Goal: Task Accomplishment & Management: Manage account settings

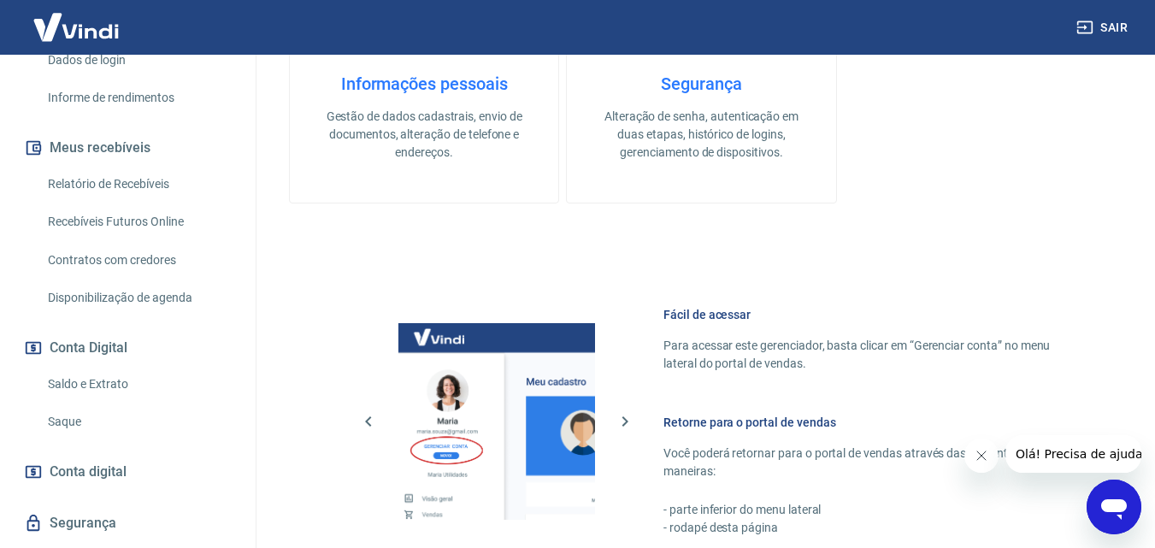
scroll to position [342, 0]
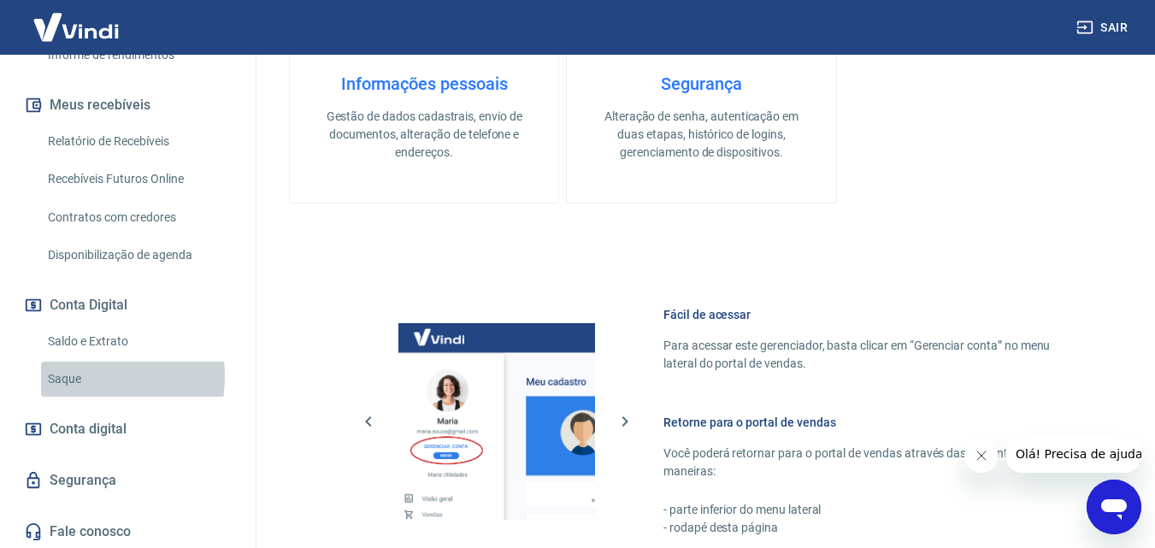
click at [71, 376] on link "Saque" at bounding box center [138, 379] width 194 height 35
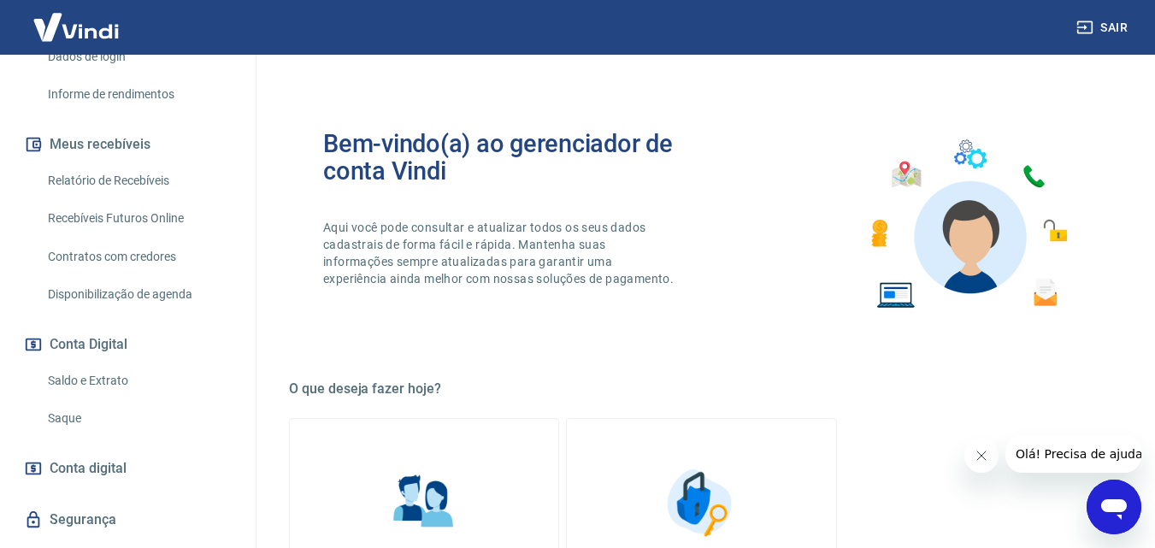
scroll to position [345, 0]
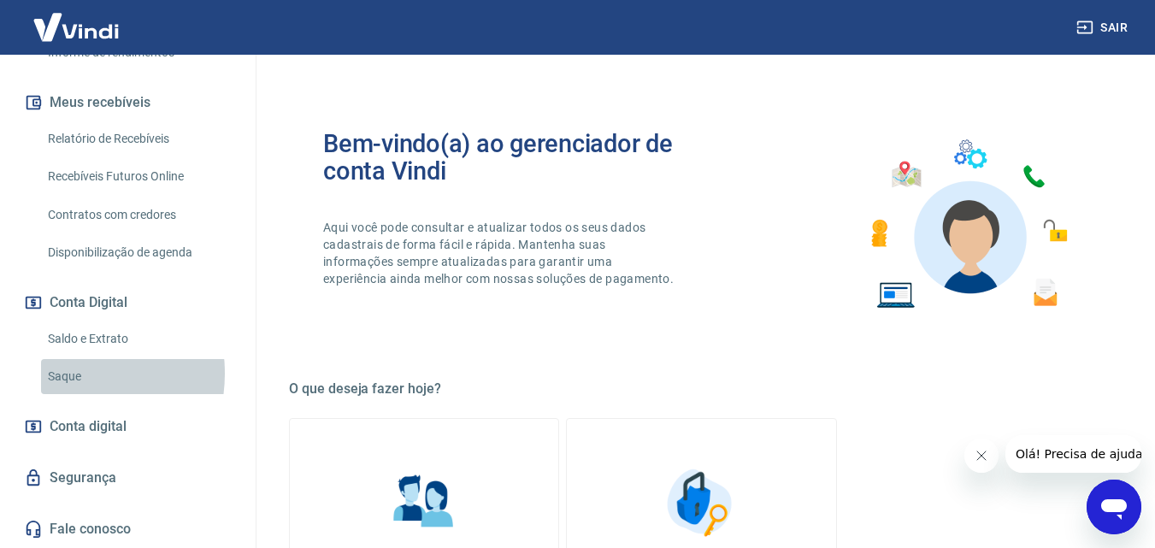
click at [66, 374] on link "Saque" at bounding box center [138, 376] width 194 height 35
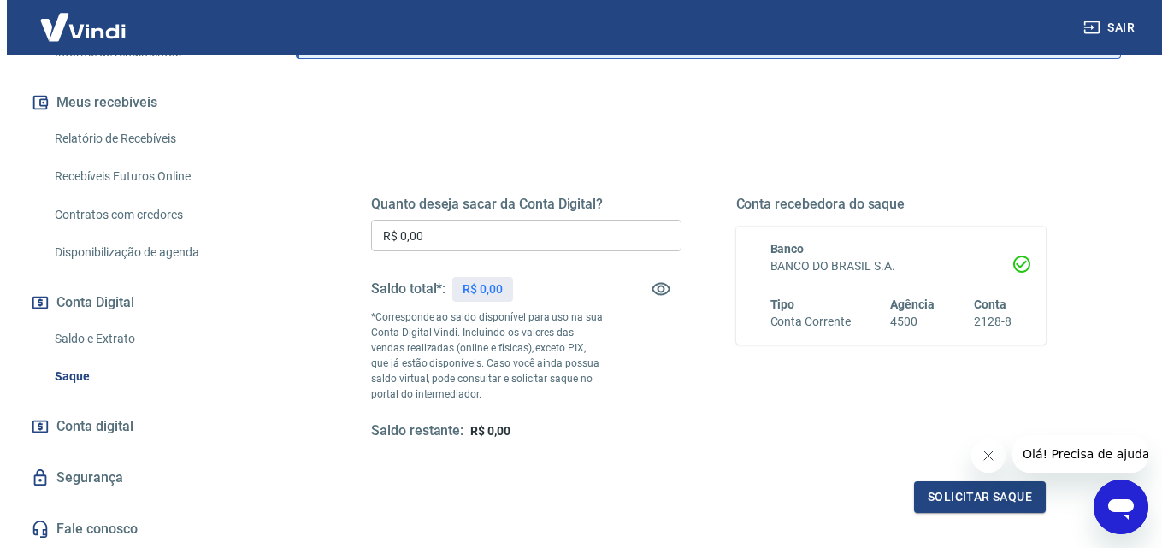
scroll to position [171, 0]
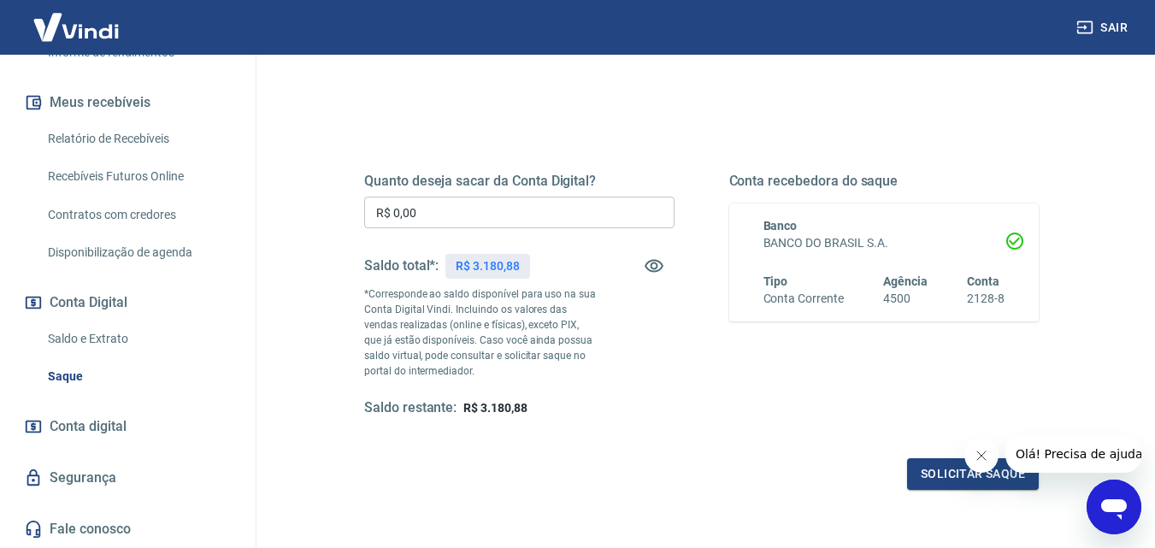
click at [449, 206] on input "R$ 0,00" at bounding box center [519, 213] width 310 height 32
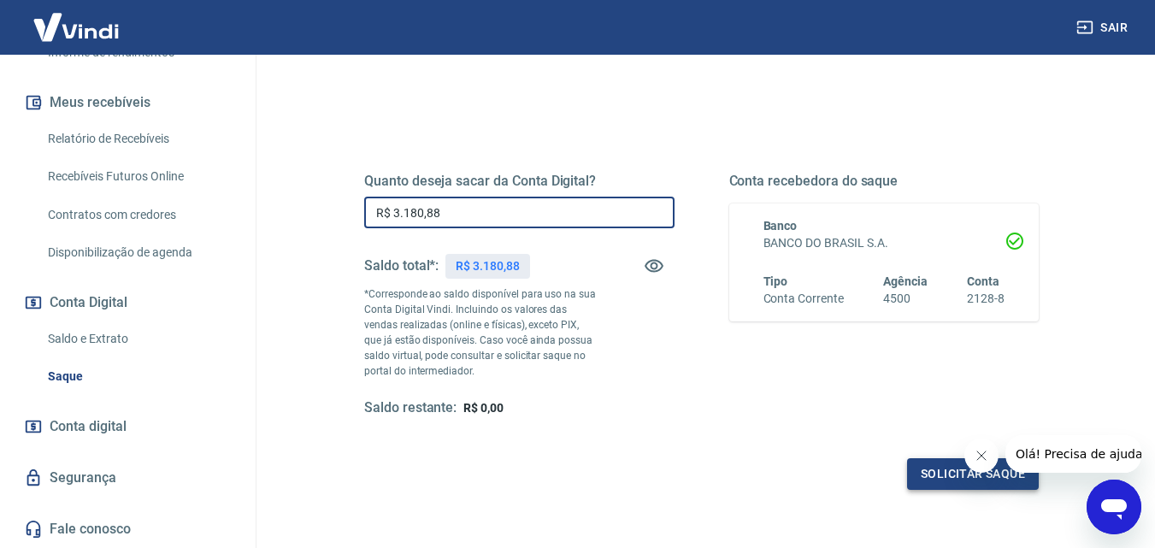
type input "R$ 3.180,88"
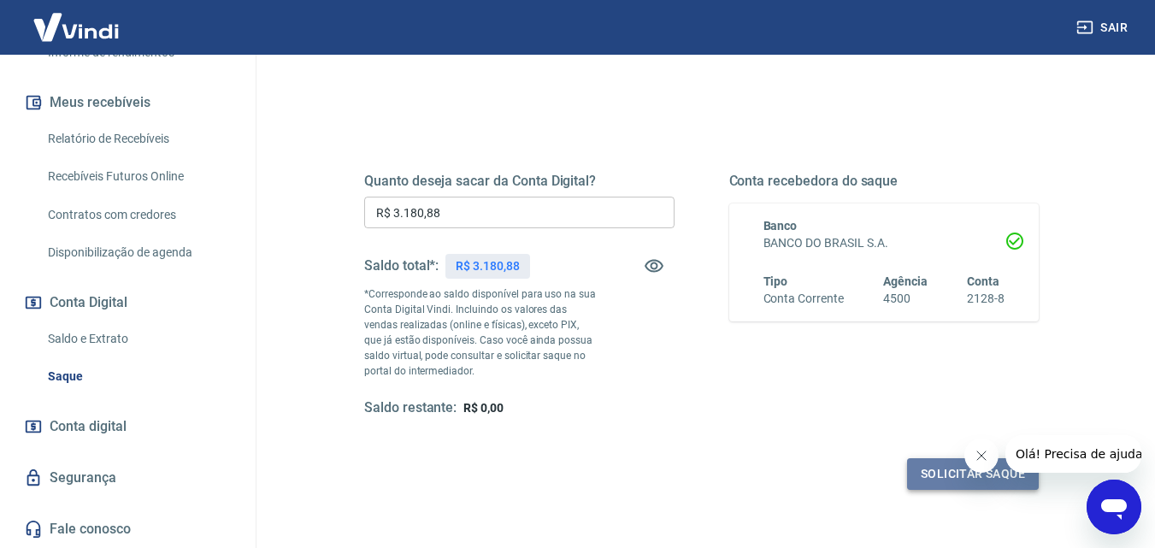
click at [946, 470] on button "Solicitar saque" at bounding box center [973, 474] width 132 height 32
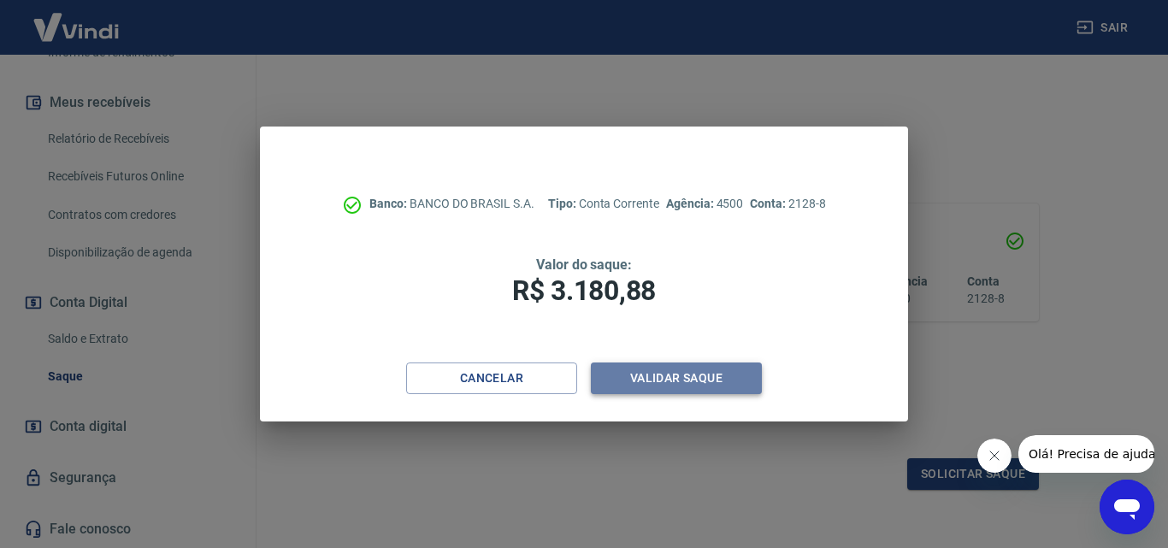
click at [707, 373] on button "Validar saque" at bounding box center [676, 378] width 171 height 32
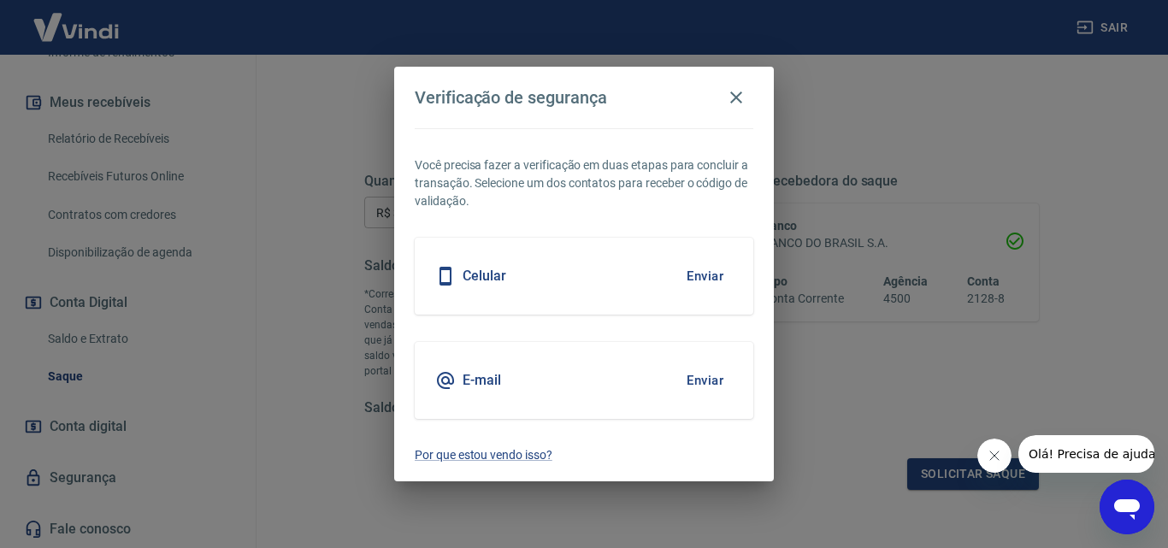
click at [495, 379] on h5 "E-mail" at bounding box center [482, 380] width 38 height 17
click at [697, 376] on button "Enviar" at bounding box center [705, 380] width 56 height 36
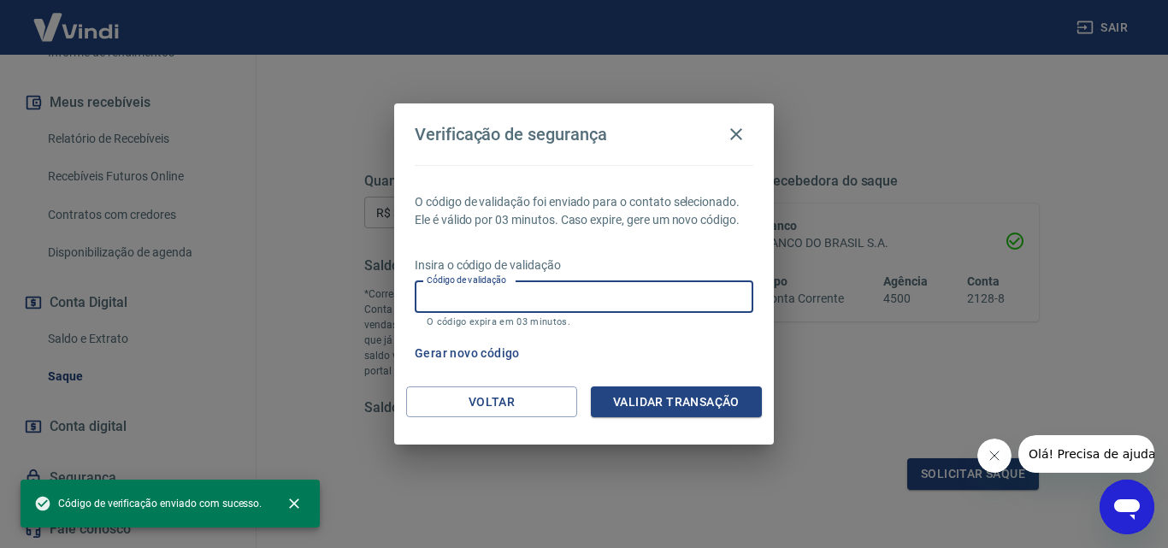
paste input "405628"
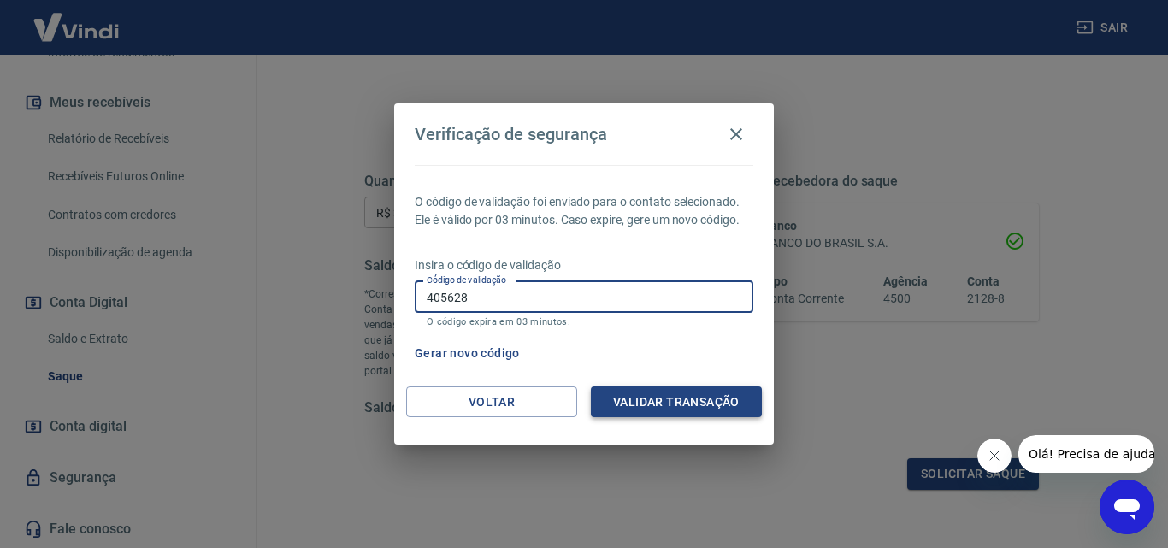
type input "405628"
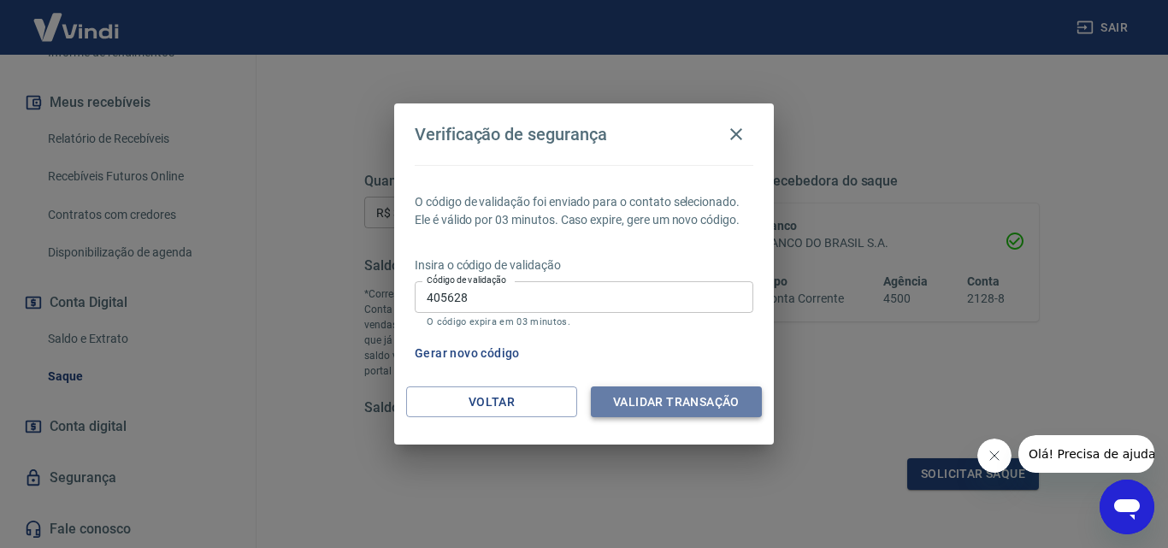
click at [654, 406] on button "Validar transação" at bounding box center [676, 402] width 171 height 32
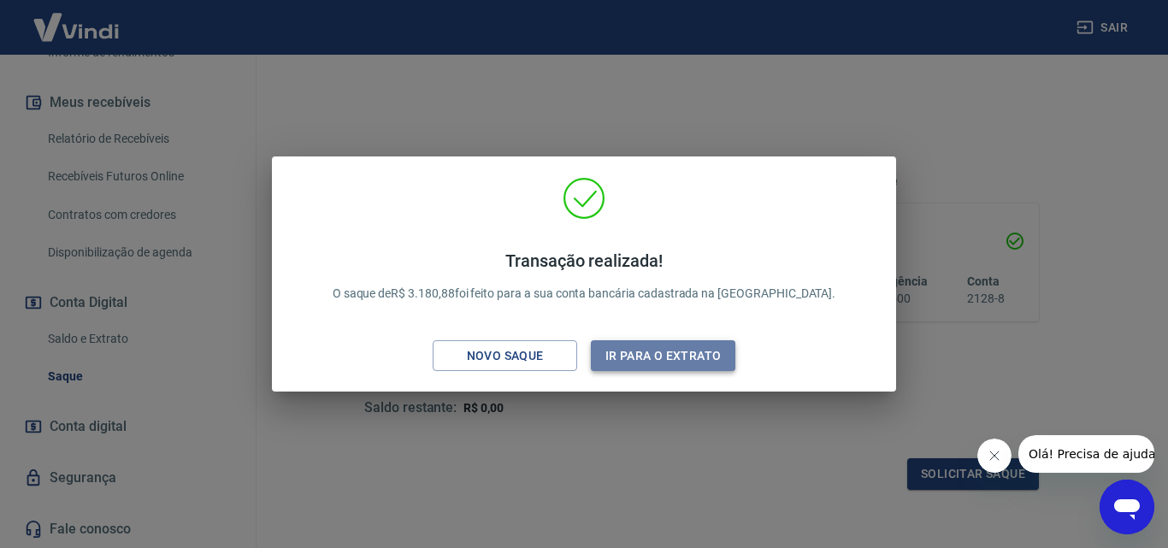
click at [666, 364] on button "Ir para o extrato" at bounding box center [663, 356] width 144 height 32
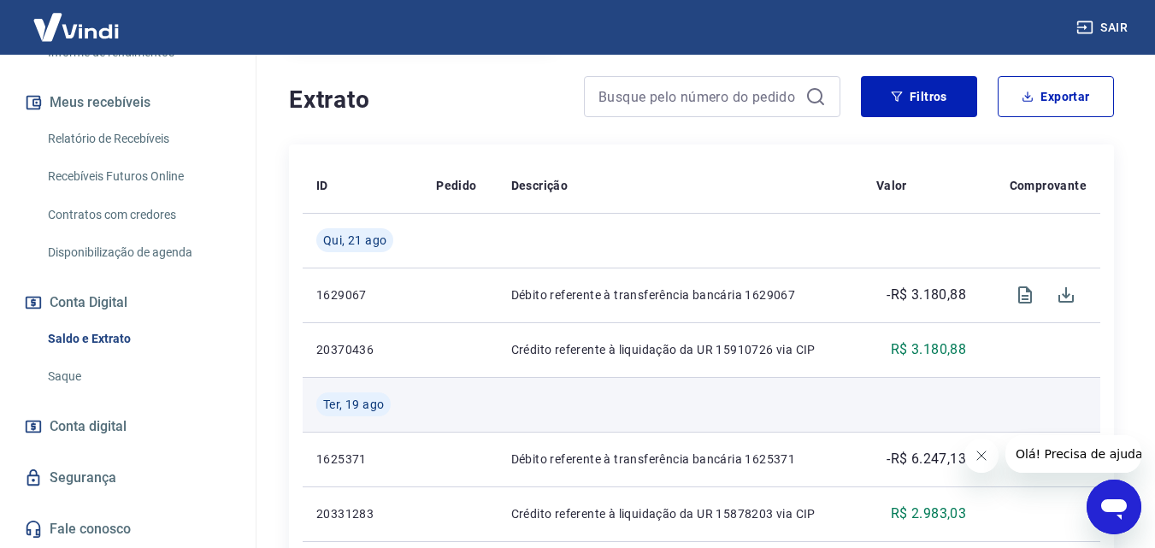
scroll to position [342, 0]
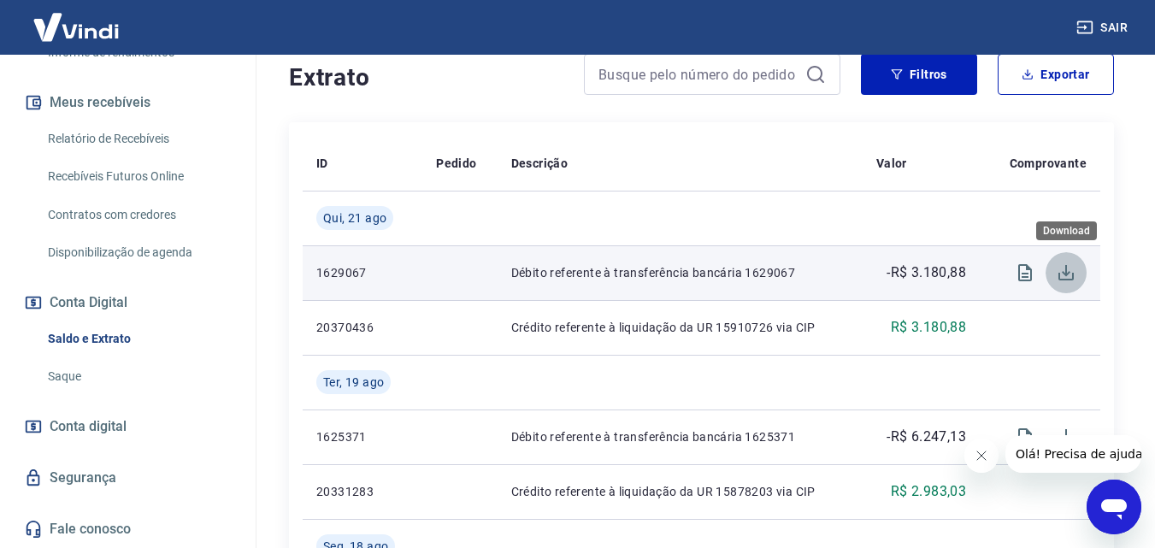
click at [1068, 275] on icon "Download" at bounding box center [1066, 272] width 21 height 21
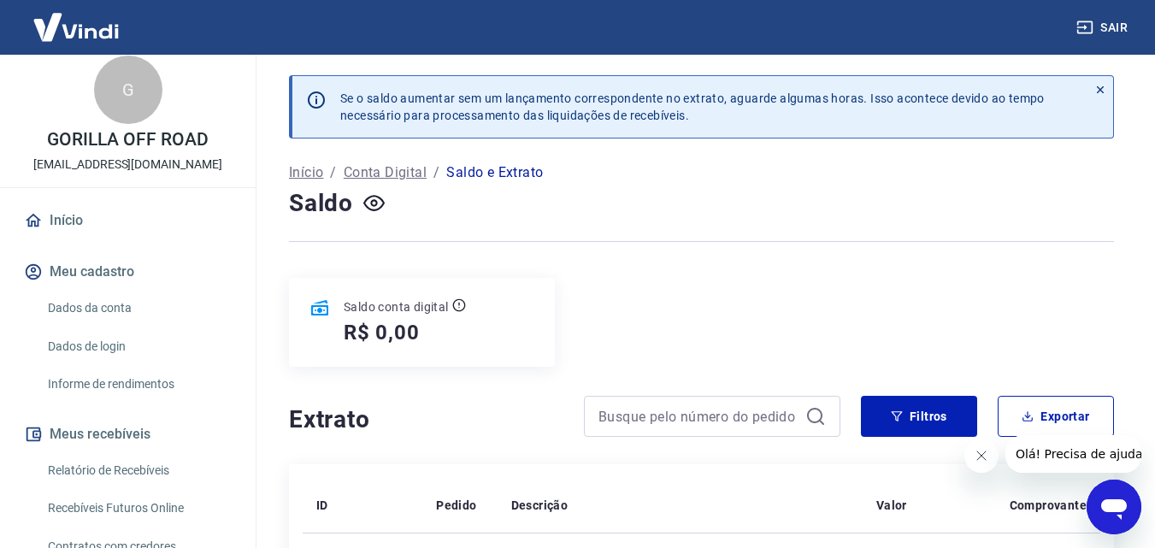
scroll to position [0, 0]
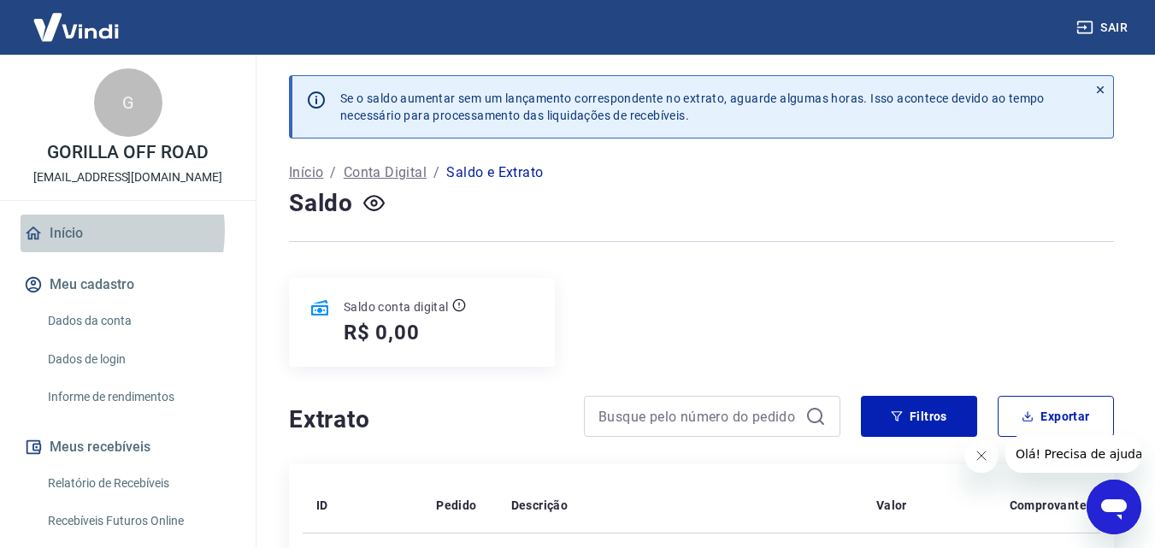
click at [77, 230] on link "Início" at bounding box center [128, 234] width 215 height 38
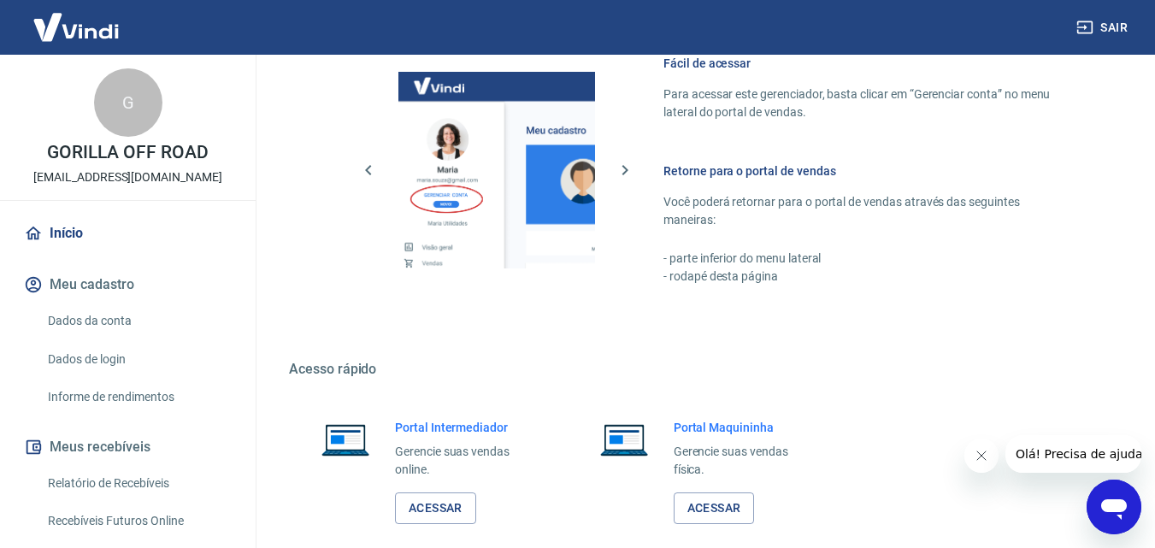
scroll to position [855, 0]
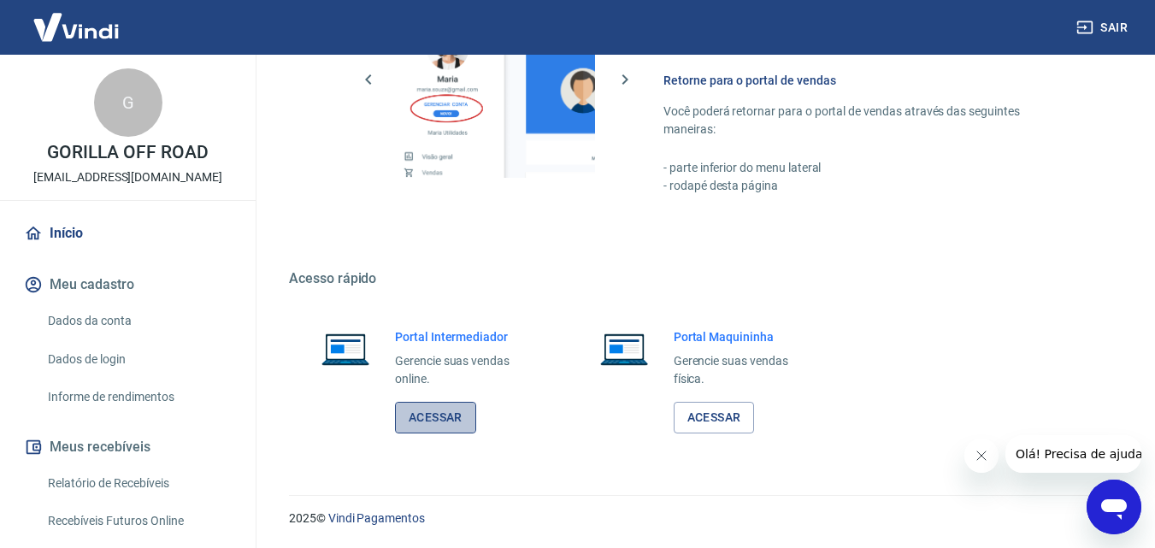
click at [425, 411] on link "Acessar" at bounding box center [435, 418] width 81 height 32
